Goal: Answer question/provide support

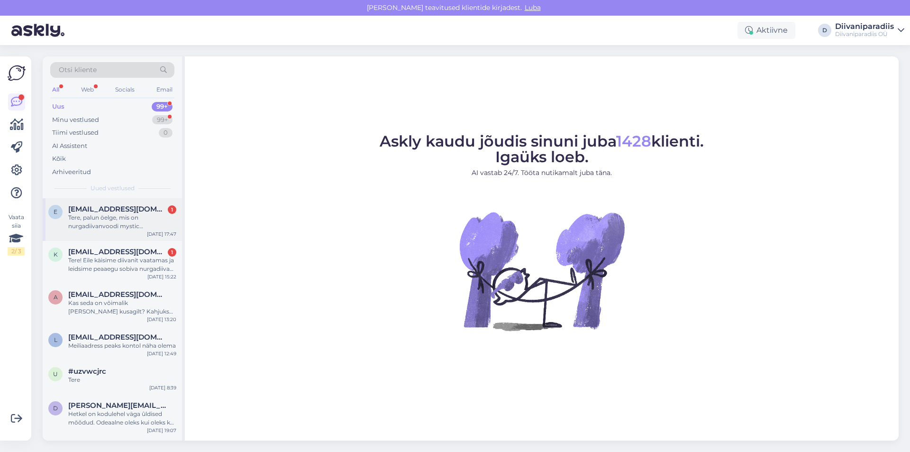
click at [119, 222] on div "Tere, palun öelge, mis on nurgadiivanvoodi mystic (396DVOMISTICNNEVE83) kanga v…" at bounding box center [122, 221] width 108 height 17
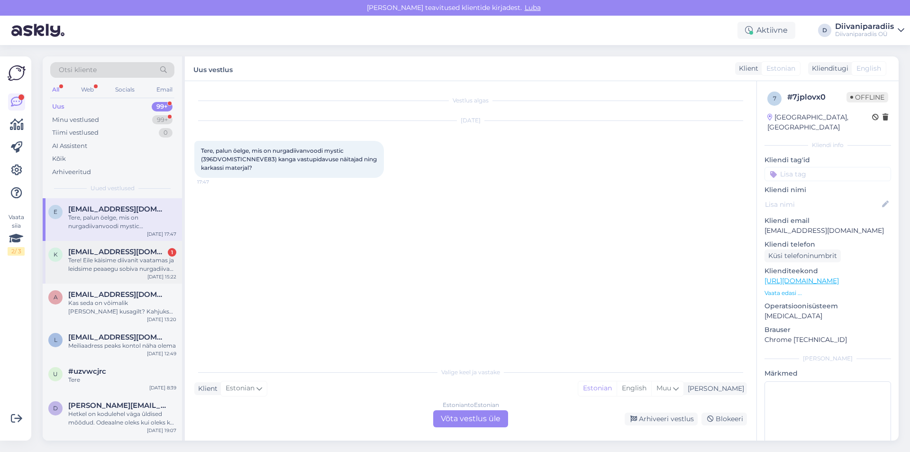
click at [117, 257] on div "Tere! Eile käisime diivanit vaatamas ja leidsime peaaegu sobiva nurgadiivani PR…" at bounding box center [122, 264] width 108 height 17
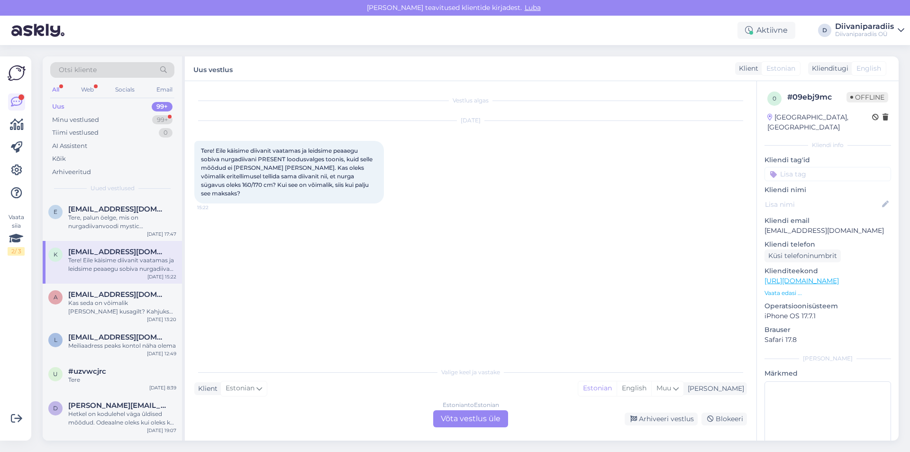
click at [819, 226] on p "[EMAIL_ADDRESS][DOMAIN_NAME]" at bounding box center [827, 231] width 127 height 10
copy p "[EMAIL_ADDRESS][DOMAIN_NAME]"
click at [111, 227] on div "Tere, palun öelge, mis on nurgadiivanvoodi mystic (396DVOMISTICNNEVE83) kanga v…" at bounding box center [122, 221] width 108 height 17
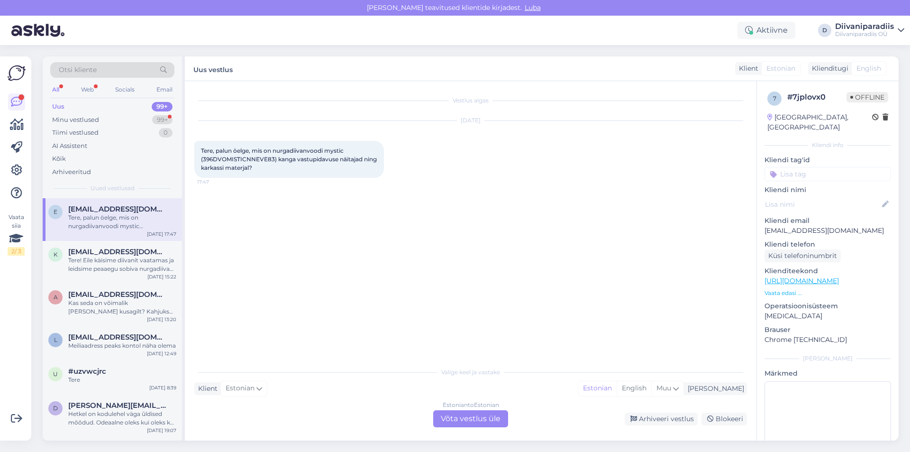
click at [801, 226] on p "[EMAIL_ADDRESS][DOMAIN_NAME]" at bounding box center [827, 231] width 127 height 10
copy p "[EMAIL_ADDRESS][DOMAIN_NAME]"
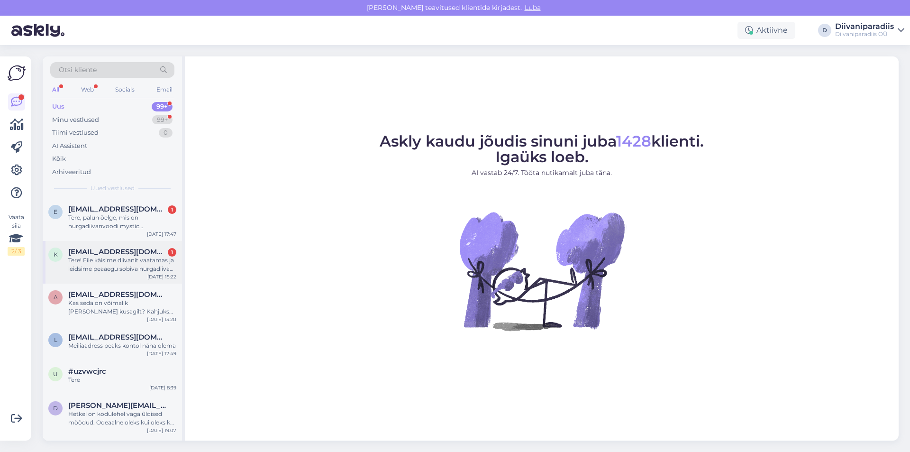
click at [128, 251] on span "[EMAIL_ADDRESS][DOMAIN_NAME]" at bounding box center [117, 251] width 99 height 9
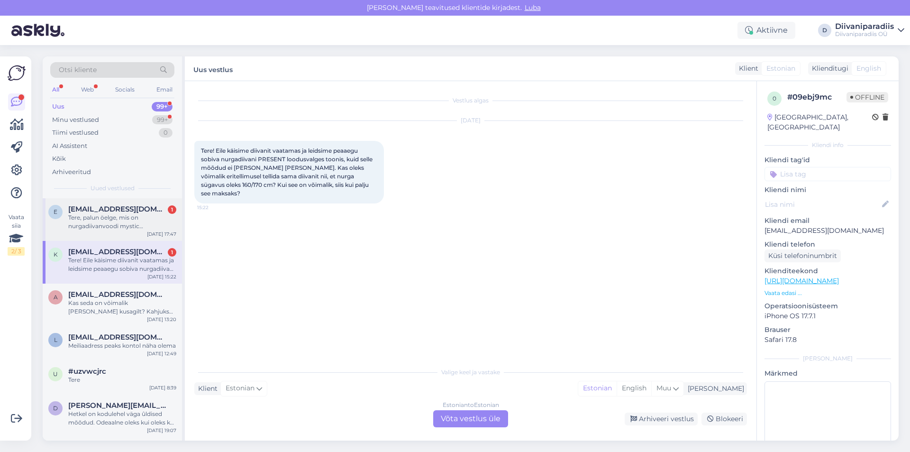
click at [124, 235] on div "e eret.k77@gmail.com 1 Tere, palun öelge, mis on nurgadiivanvoodi mystic (396DV…" at bounding box center [112, 219] width 139 height 43
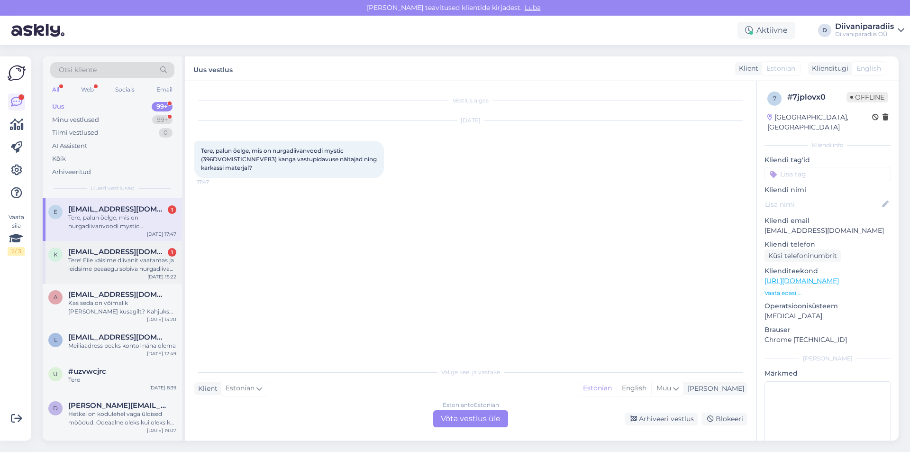
click at [116, 258] on div "Tere! Eile käisime diivanit vaatamas ja leidsime peaaegu sobiva nurgadiivani PR…" at bounding box center [122, 264] width 108 height 17
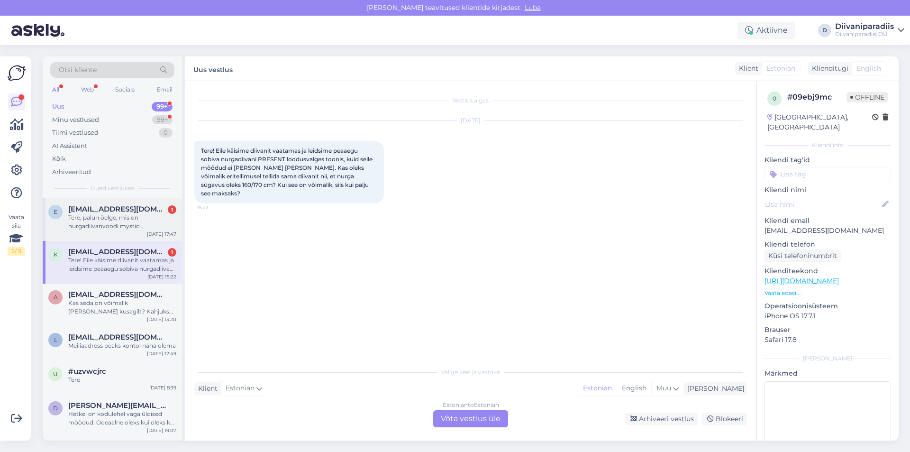
click at [123, 218] on div "Tere, palun öelge, mis on nurgadiivanvoodi mystic (396DVOMISTICNNEVE83) kanga v…" at bounding box center [122, 221] width 108 height 17
